Goal: Task Accomplishment & Management: Use online tool/utility

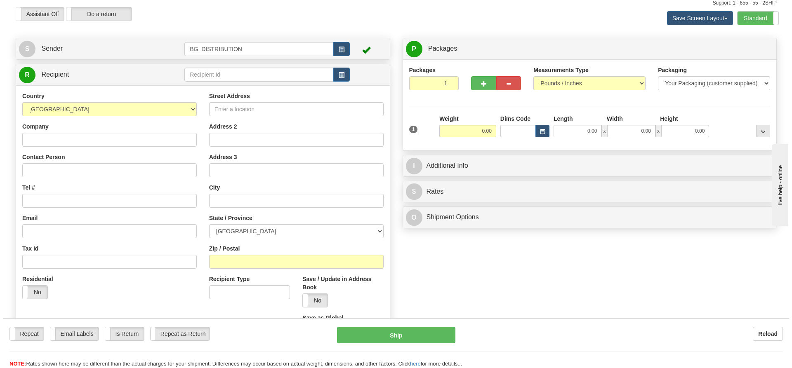
scroll to position [41, 0]
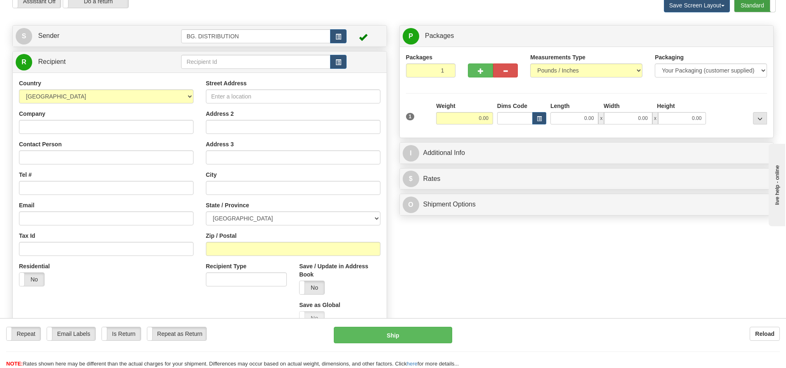
click at [748, 4] on label "Standard" at bounding box center [755, 5] width 41 height 13
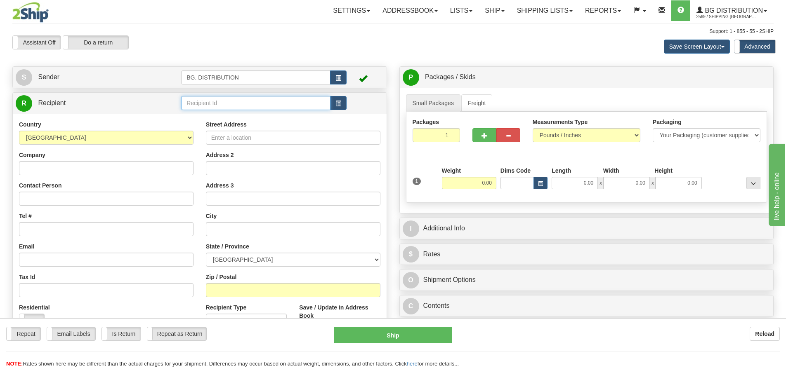
click at [199, 101] on input "text" at bounding box center [255, 103] width 149 height 14
type input "20086"
click button "Delete" at bounding box center [0, 0] width 0 height 0
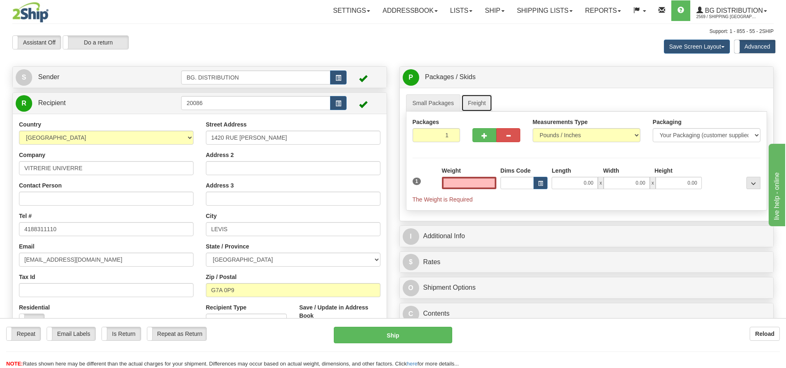
type input "0.00"
click at [478, 107] on link "Freight" at bounding box center [476, 102] width 31 height 17
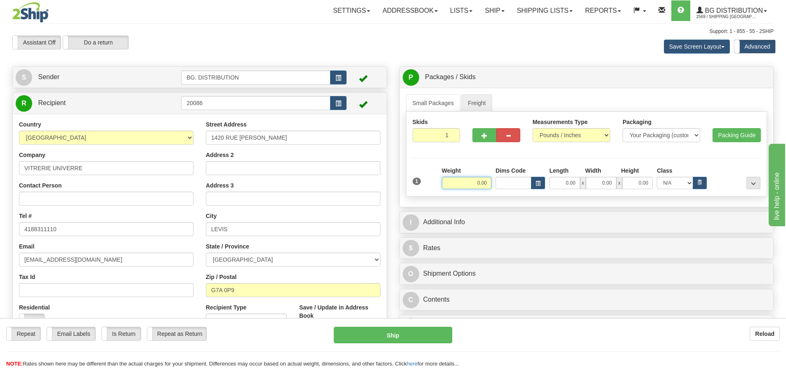
click at [484, 185] on input "0.00" at bounding box center [467, 183] width 50 height 12
type input "350.00"
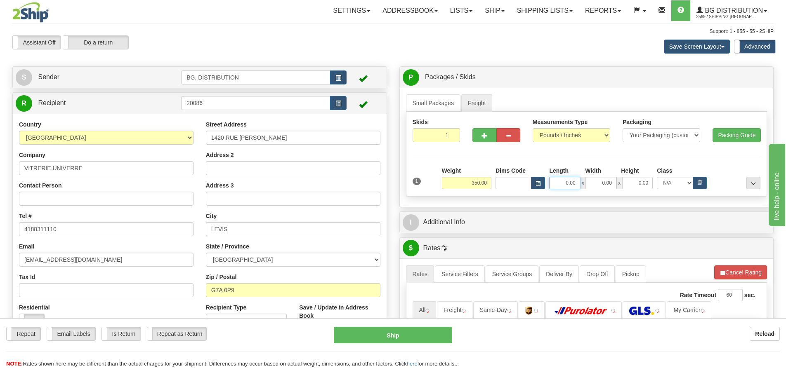
click at [570, 184] on input "0.00" at bounding box center [564, 183] width 31 height 12
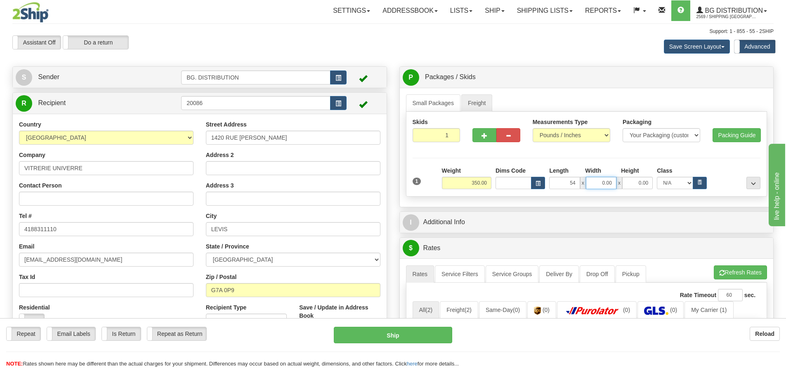
type input "54.00"
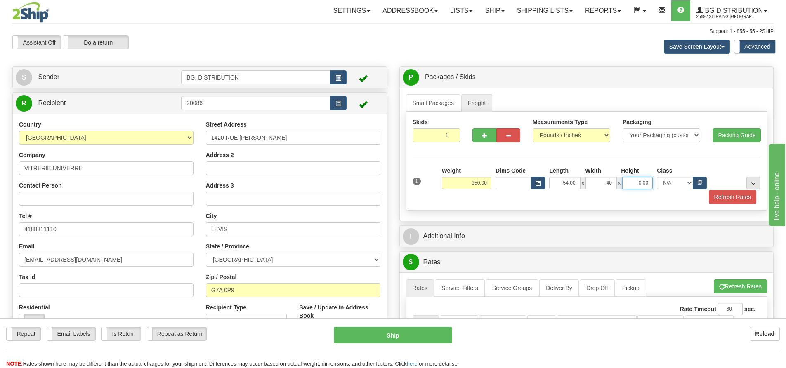
type input "40.00"
type input "18.00"
click at [689, 184] on select "N/A 50.0 55.0 60.0 65.0 70.0 85.0 92.5 100.0 125.0 175.0 250.0 300.0 400.0" at bounding box center [675, 183] width 36 height 12
click at [607, 208] on div "Skids 1 1" at bounding box center [586, 161] width 361 height 99
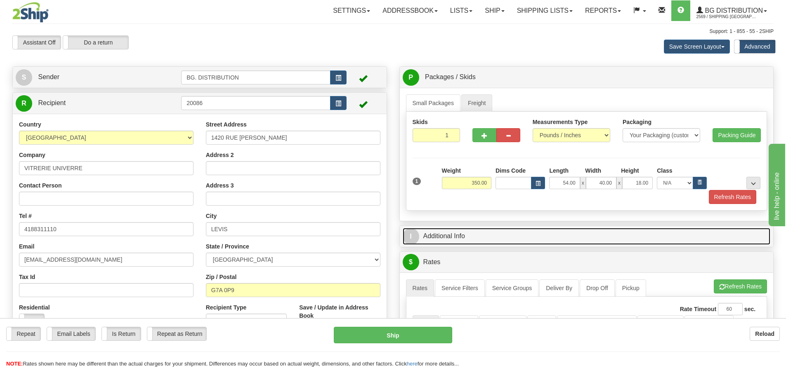
click at [412, 232] on span "I" at bounding box center [411, 237] width 17 height 17
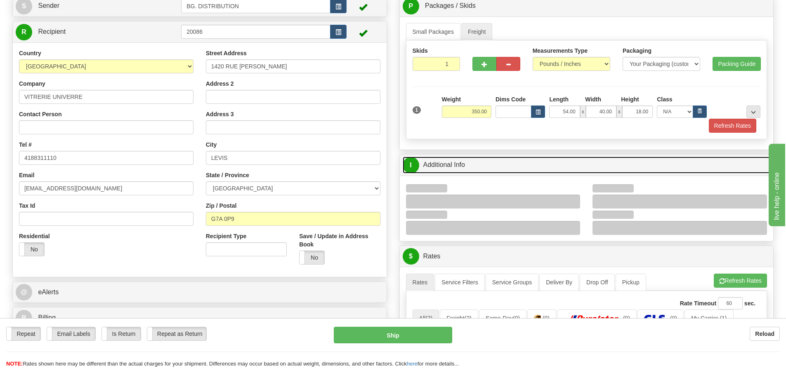
scroll to position [165, 0]
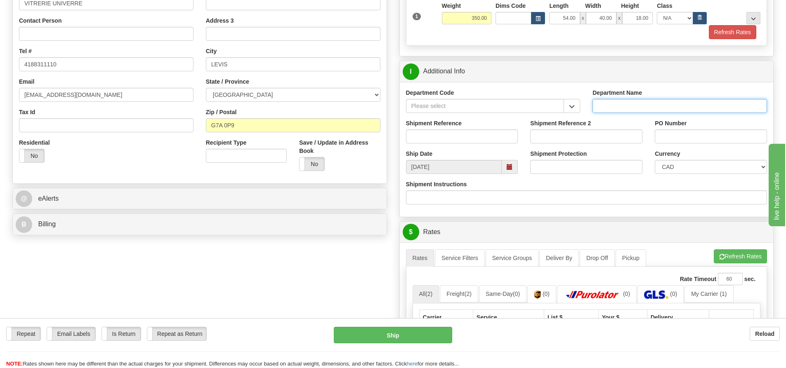
click at [651, 99] on input "Department Name" at bounding box center [680, 106] width 175 height 14
click at [729, 135] on input "PO Number" at bounding box center [711, 137] width 112 height 14
click at [718, 136] on input "PO Number" at bounding box center [711, 137] width 112 height 14
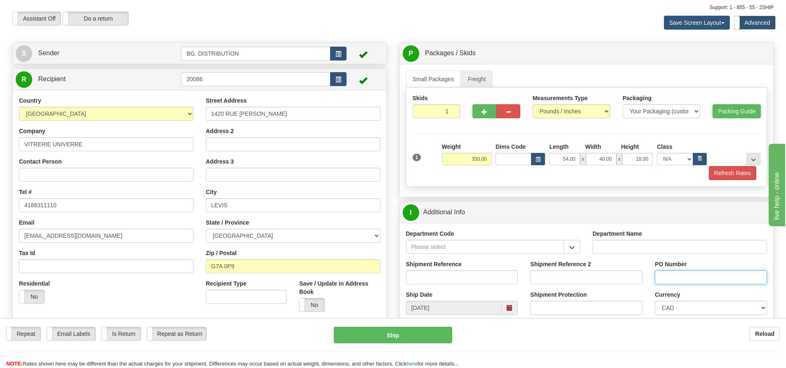
scroll to position [0, 0]
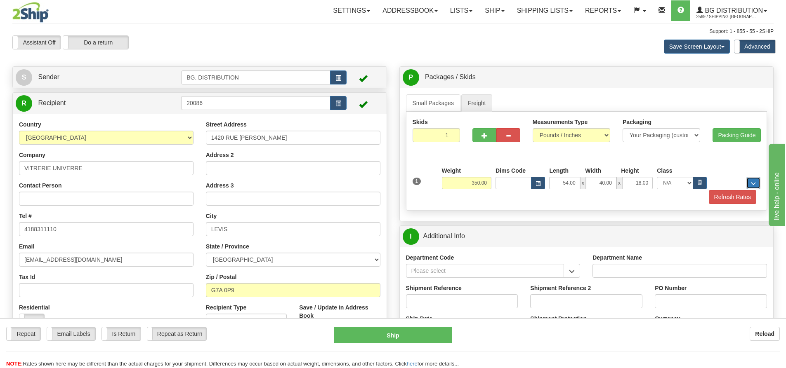
click at [756, 184] on button "..." at bounding box center [753, 183] width 14 height 12
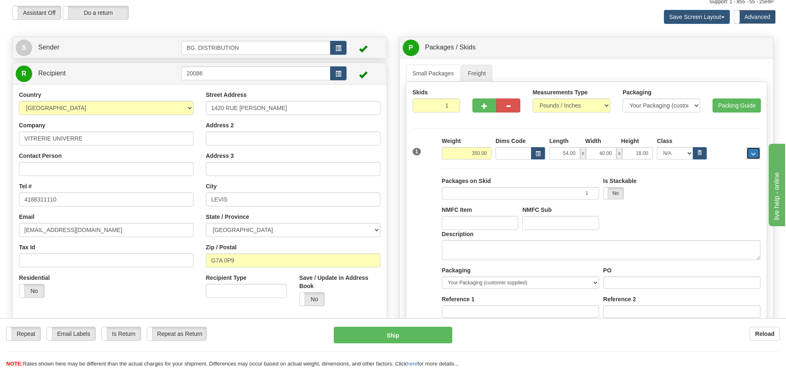
scroll to position [124, 0]
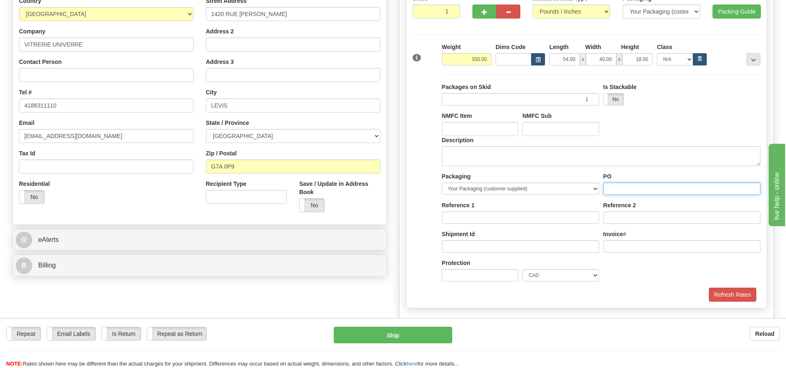
click at [638, 188] on input "PO" at bounding box center [681, 189] width 157 height 12
type input "q"
drag, startPoint x: 614, startPoint y: 220, endPoint x: 615, endPoint y: 216, distance: 4.3
click at [615, 219] on input "Reference" at bounding box center [681, 218] width 157 height 12
click at [653, 187] on input "PO" at bounding box center [681, 189] width 157 height 12
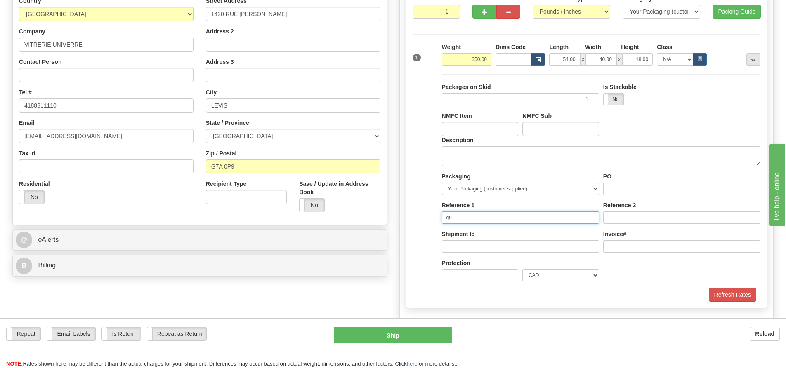
type input "qu"
click at [646, 193] on input "PO" at bounding box center [681, 189] width 157 height 12
type input "q"
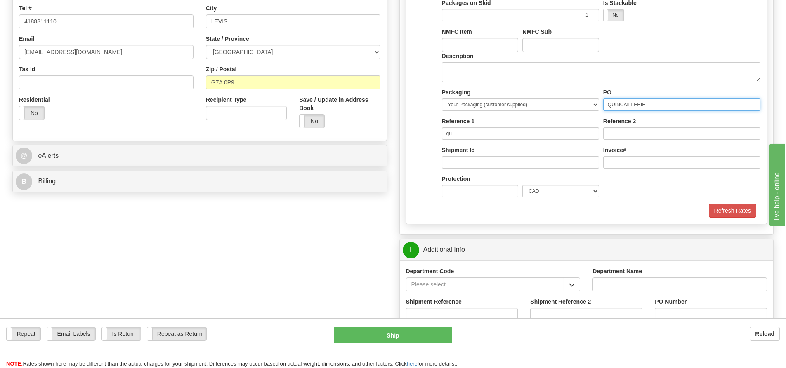
scroll to position [330, 0]
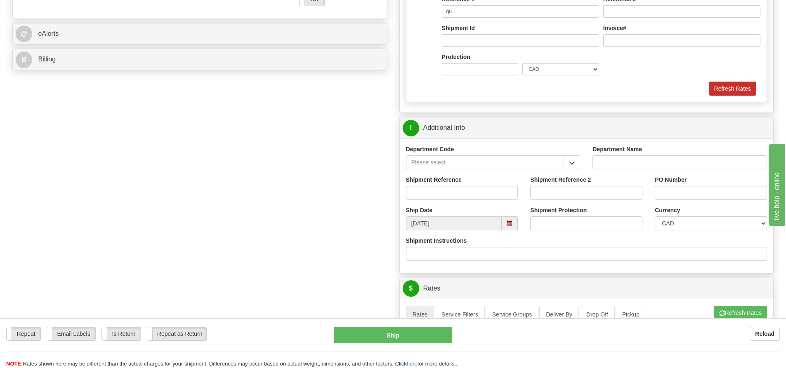
type input "QUINCAILLERIE"
click at [735, 92] on button "Refresh Rates" at bounding box center [732, 89] width 47 height 14
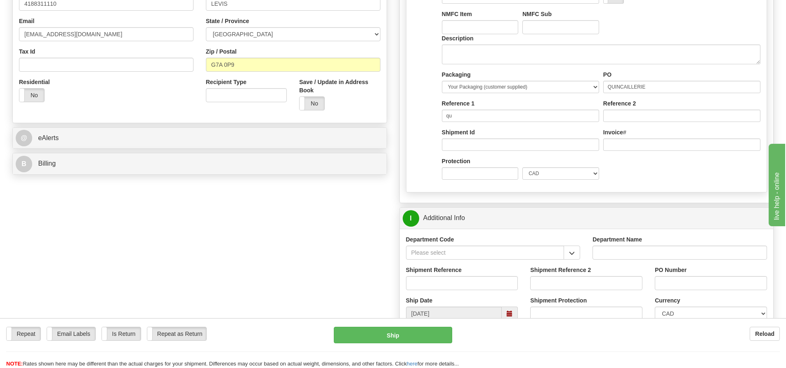
scroll to position [124, 0]
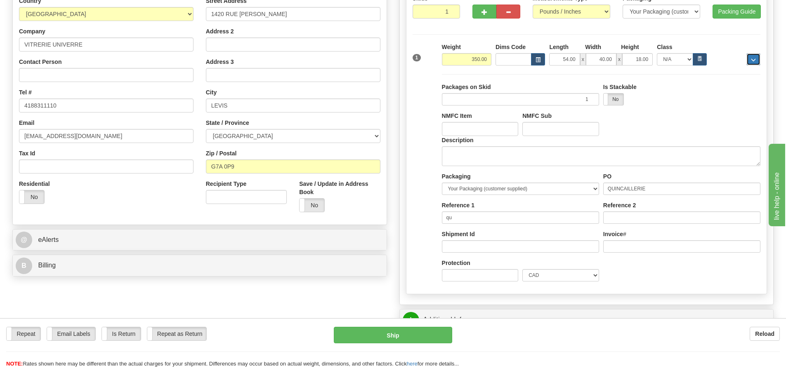
click at [759, 59] on button "..." at bounding box center [753, 59] width 14 height 12
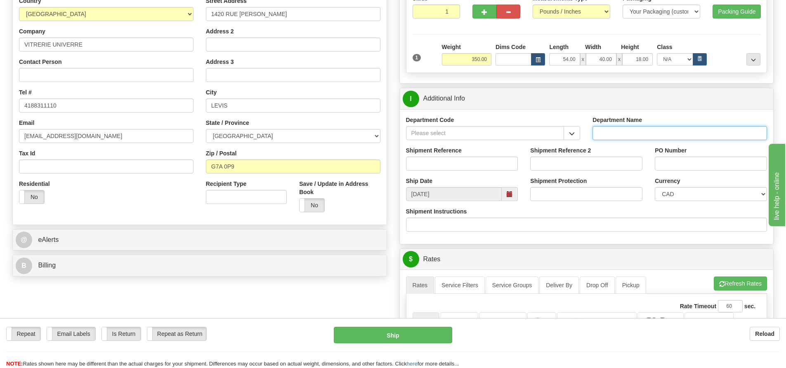
drag, startPoint x: 607, startPoint y: 128, endPoint x: 536, endPoint y: 139, distance: 71.9
click at [607, 128] on input "Department Name" at bounding box center [680, 133] width 175 height 14
type input "."
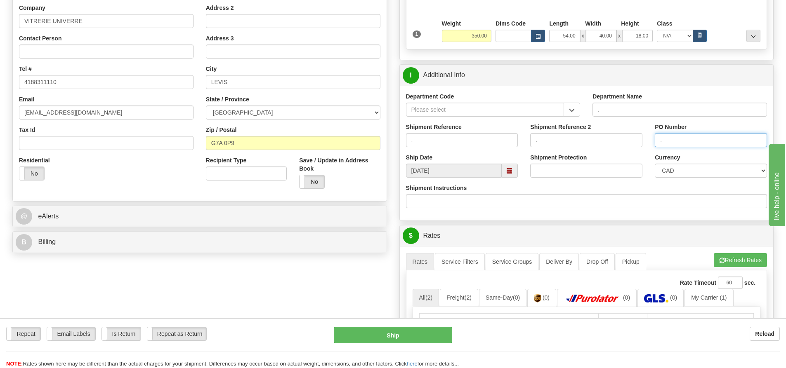
scroll to position [206, 0]
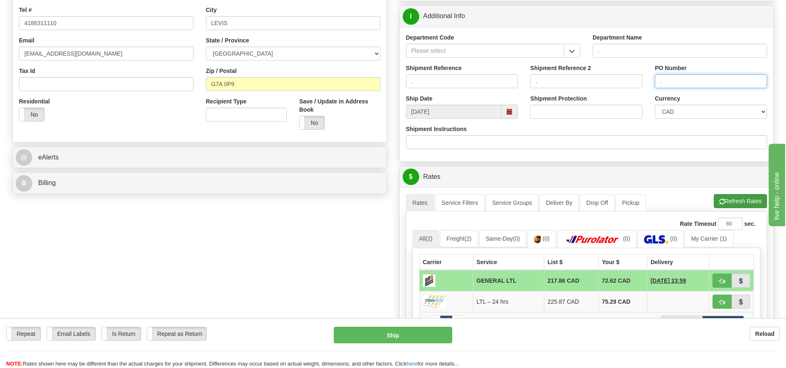
type input "."
click at [736, 203] on button "Refresh Rates" at bounding box center [740, 201] width 53 height 14
click at [463, 240] on link "Freight (2)" at bounding box center [459, 238] width 38 height 17
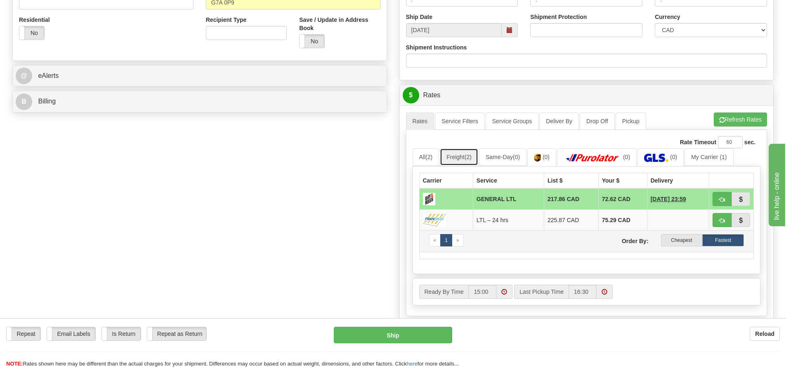
scroll to position [289, 0]
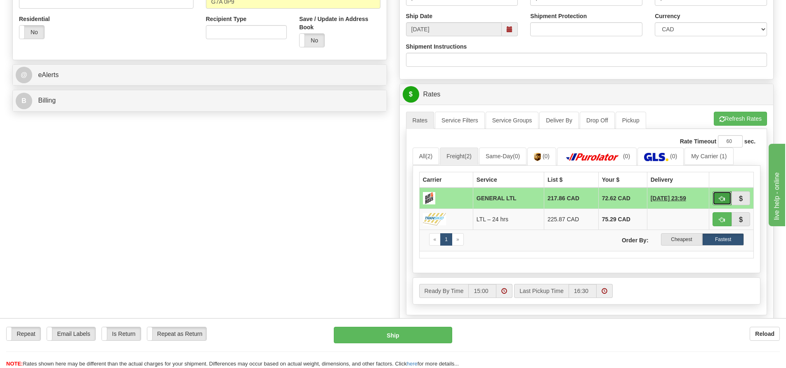
click at [720, 195] on button "button" at bounding box center [722, 198] width 19 height 14
type input "GL"
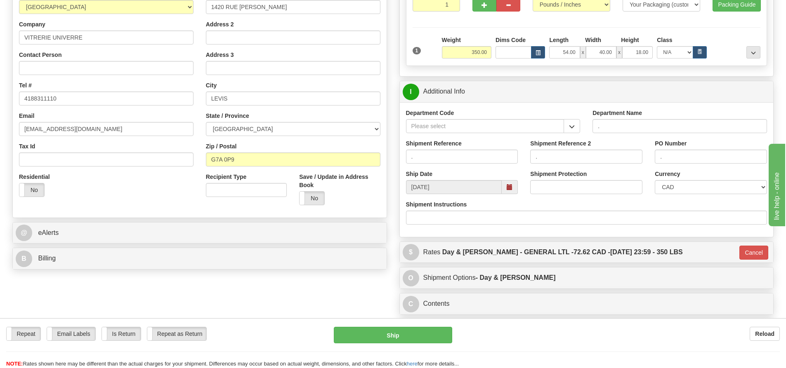
scroll to position [124, 0]
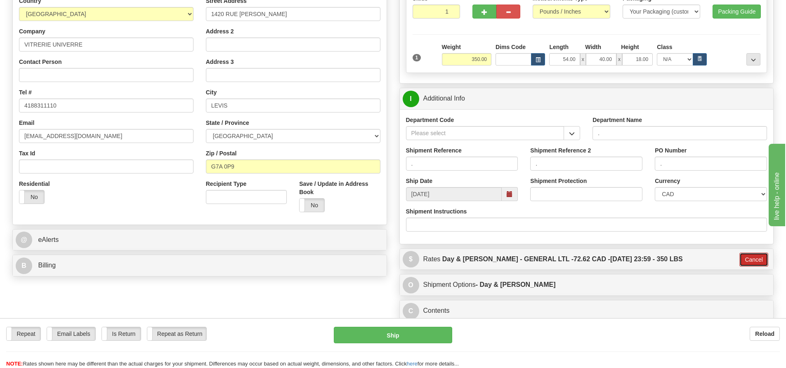
click at [752, 260] on button "Cancel" at bounding box center [753, 260] width 29 height 14
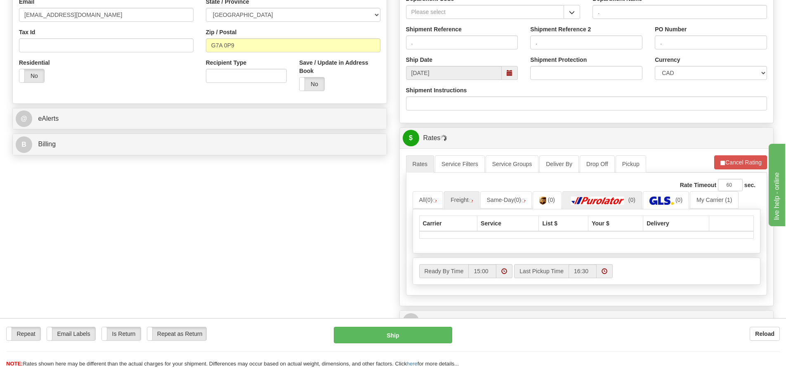
scroll to position [248, 0]
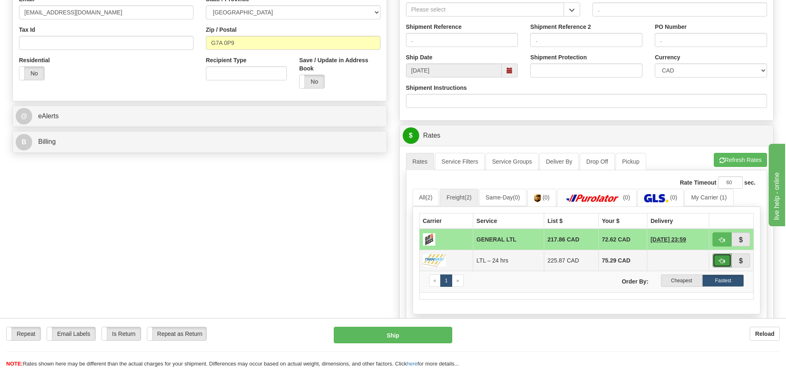
click at [718, 262] on button "button" at bounding box center [722, 261] width 19 height 14
type input "24 hrs"
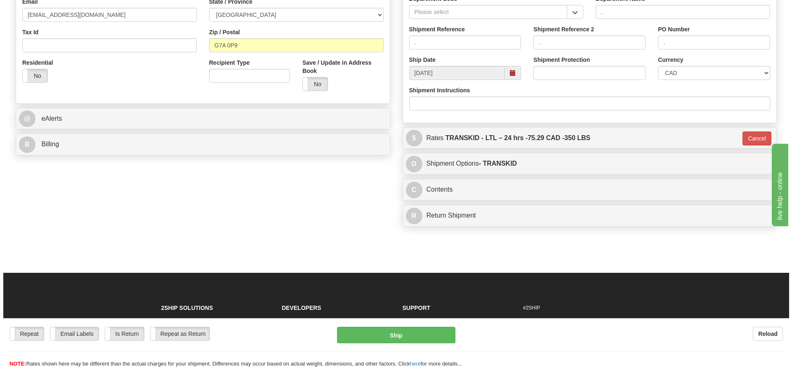
scroll to position [83, 0]
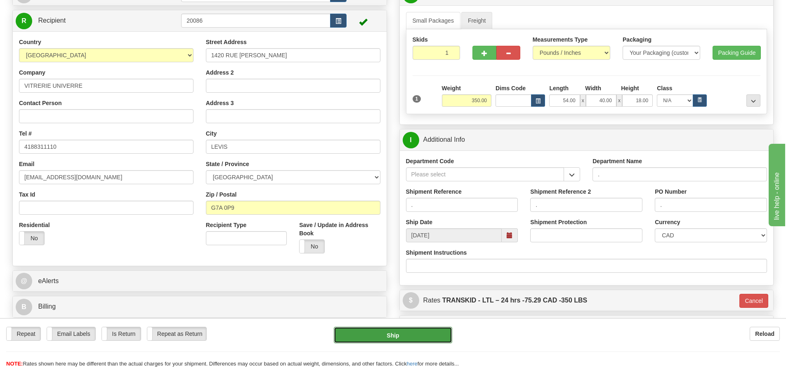
click at [422, 335] on button "Ship" at bounding box center [393, 335] width 118 height 17
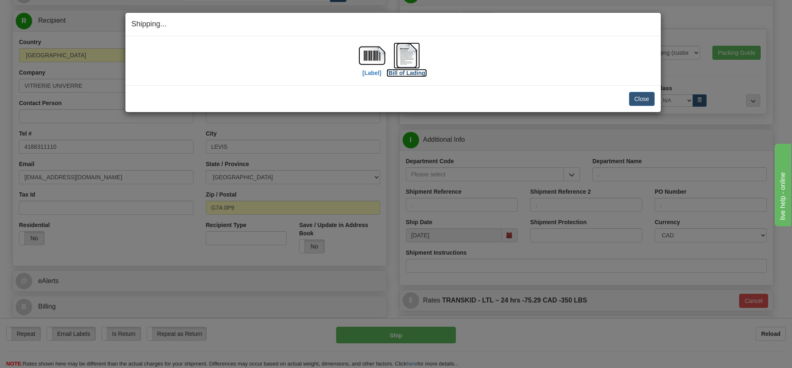
click at [406, 73] on label "[Bill of Lading]" at bounding box center [407, 73] width 40 height 8
click at [367, 71] on label "[Label]" at bounding box center [372, 73] width 19 height 8
click at [635, 98] on button "Close" at bounding box center [642, 99] width 26 height 14
